Goal: Information Seeking & Learning: Learn about a topic

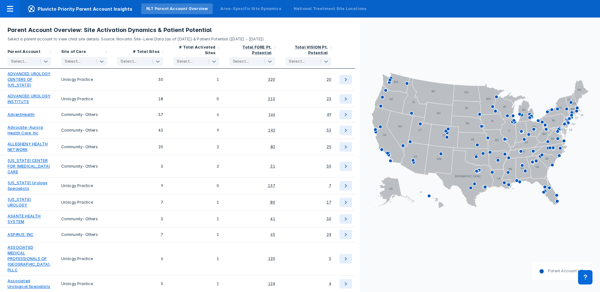
click at [35, 62] on div at bounding box center [23, 61] width 24 height 6
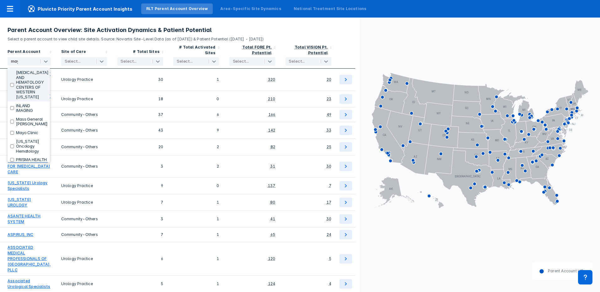
type input "mayo"
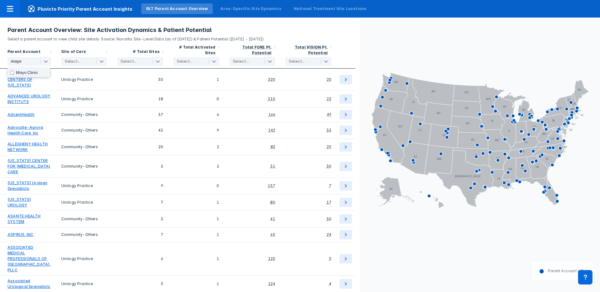
click at [31, 73] on label "Mayo Clinic" at bounding box center [27, 72] width 22 height 5
checkbox input "true"
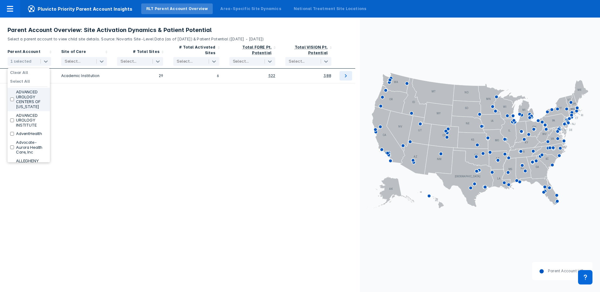
click at [80, 105] on div "Parent Account option Mayo Clinic, selected. 167 results available. Use Up and …" at bounding box center [180, 167] width 360 height 250
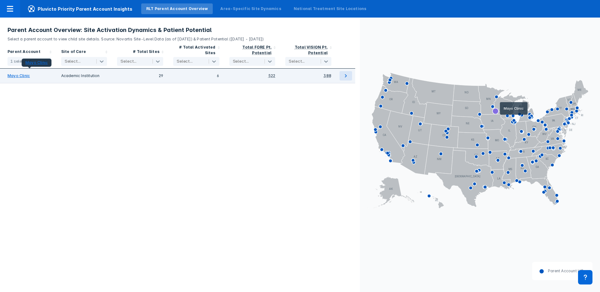
click at [18, 76] on link "Mayo Clinic" at bounding box center [19, 76] width 22 height 6
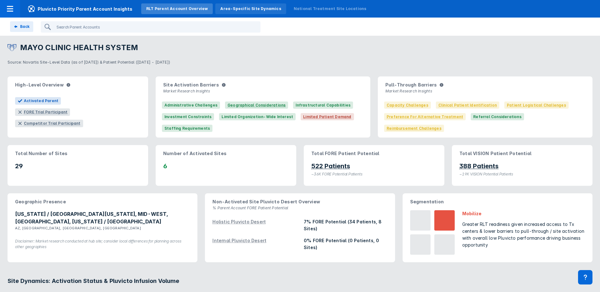
click at [256, 8] on div "Area-Specific Site Dynamics" at bounding box center [250, 9] width 61 height 6
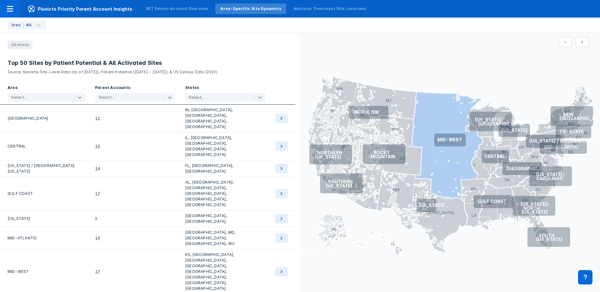
click at [462, 120] on icon at bounding box center [447, 146] width 71 height 108
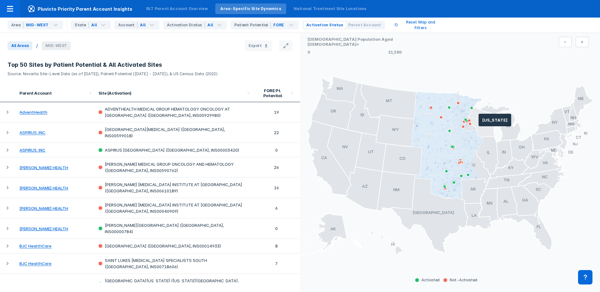
click at [479, 123] on icon at bounding box center [482, 122] width 29 height 31
click at [336, 48] on rect at bounding box center [355, 50] width 94 height 5
click at [393, 48] on rect at bounding box center [355, 50] width 94 height 5
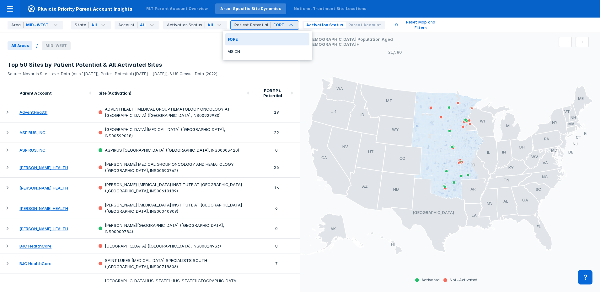
click at [196, 47] on div "All Areas / MID-WEST Export" at bounding box center [146, 45] width 292 height 11
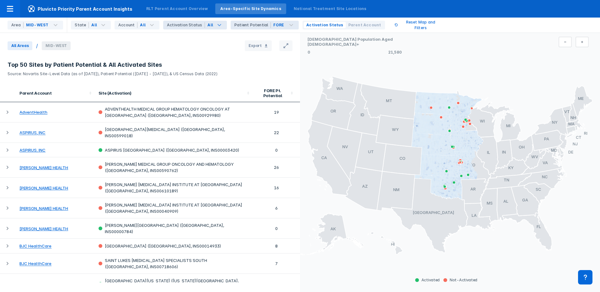
click at [216, 25] on icon at bounding box center [220, 25] width 8 height 8
click at [168, 51] on input "Activated" at bounding box center [170, 52] width 4 height 4
checkbox input "true"
checkbox input "false"
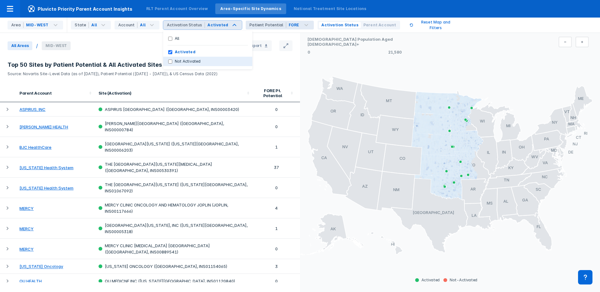
click at [168, 61] on Activated "Not Activated" at bounding box center [170, 62] width 4 height 4
checkbox Activated "true"
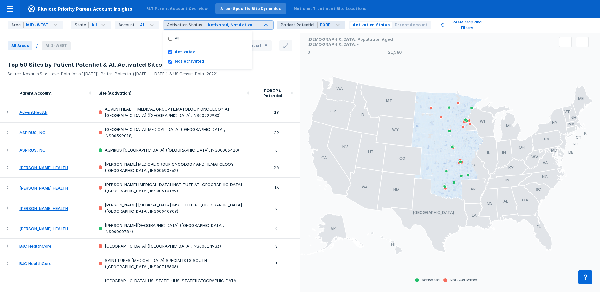
click at [123, 46] on div "All Areas / MID-WEST Export" at bounding box center [146, 45] width 292 height 11
click at [148, 26] on icon at bounding box center [152, 25] width 8 height 8
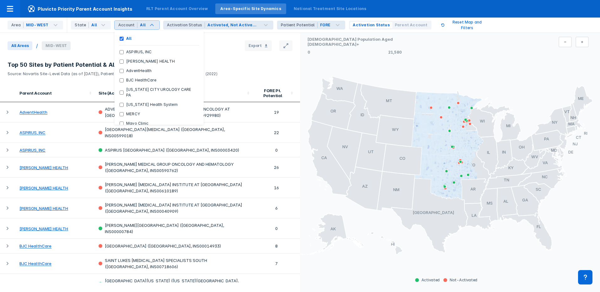
click at [148, 26] on icon at bounding box center [152, 25] width 8 height 8
